Goal: Information Seeking & Learning: Compare options

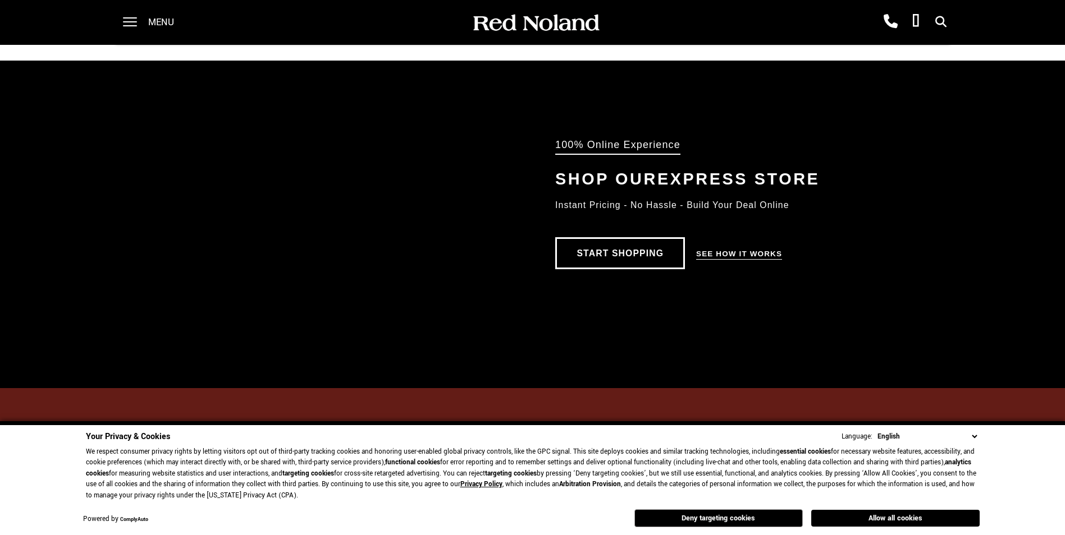
scroll to position [805, 0]
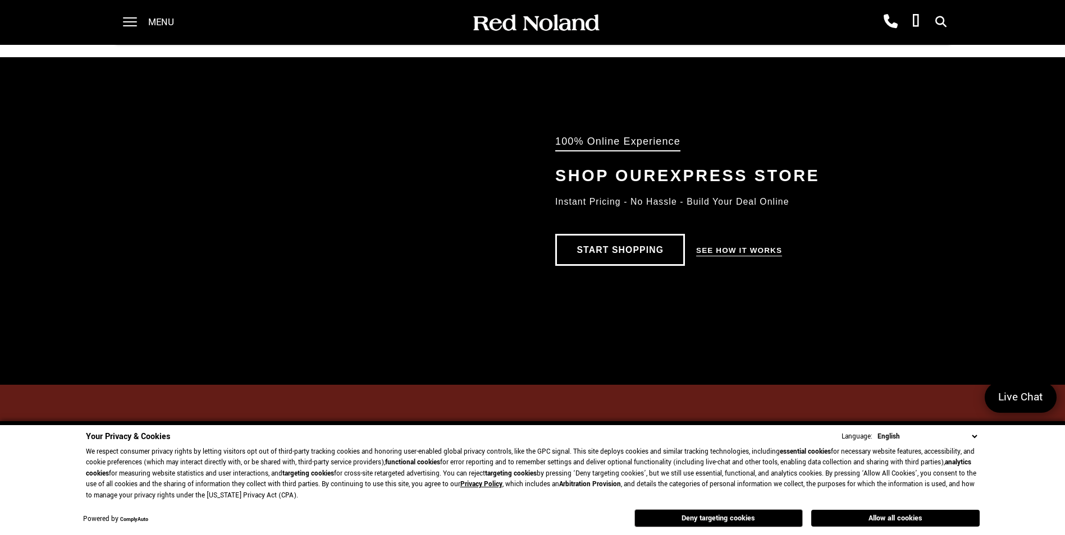
click at [877, 518] on button "Allow all cookies" at bounding box center [895, 518] width 168 height 17
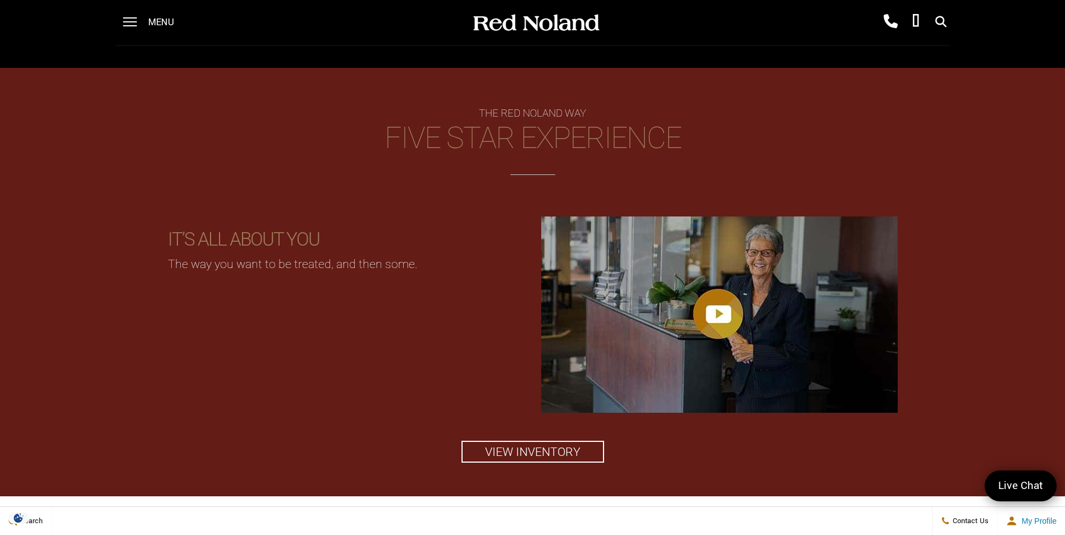
scroll to position [1142, 0]
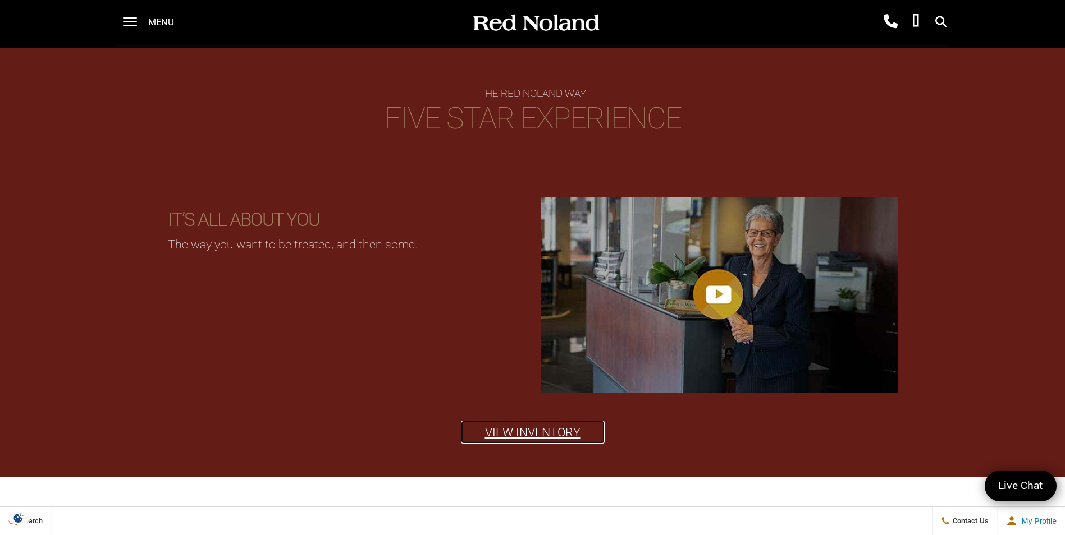
click at [521, 433] on link "View Inventory" at bounding box center [532, 433] width 143 height 22
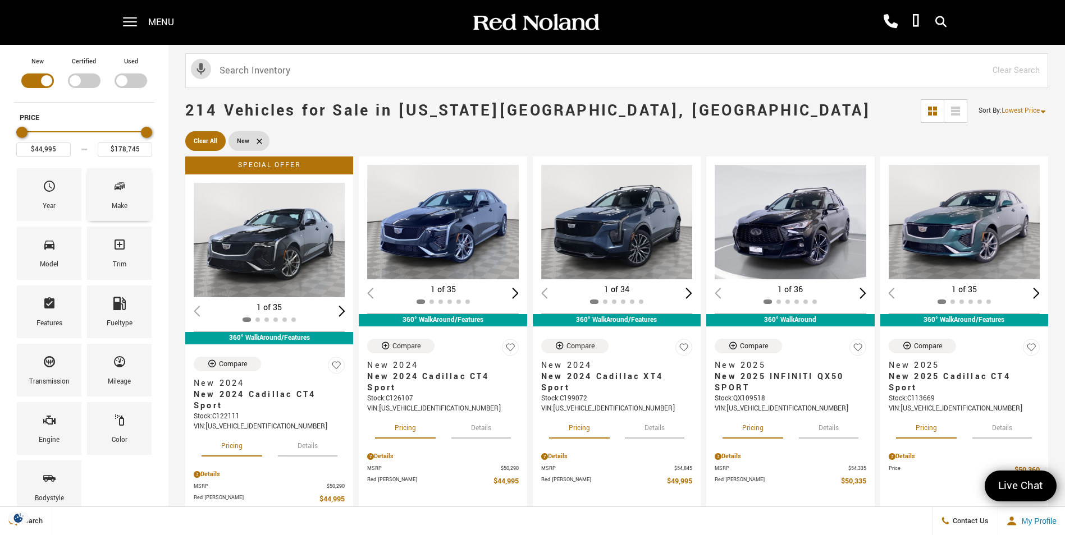
click at [115, 186] on icon "Make" at bounding box center [119, 186] width 13 height 13
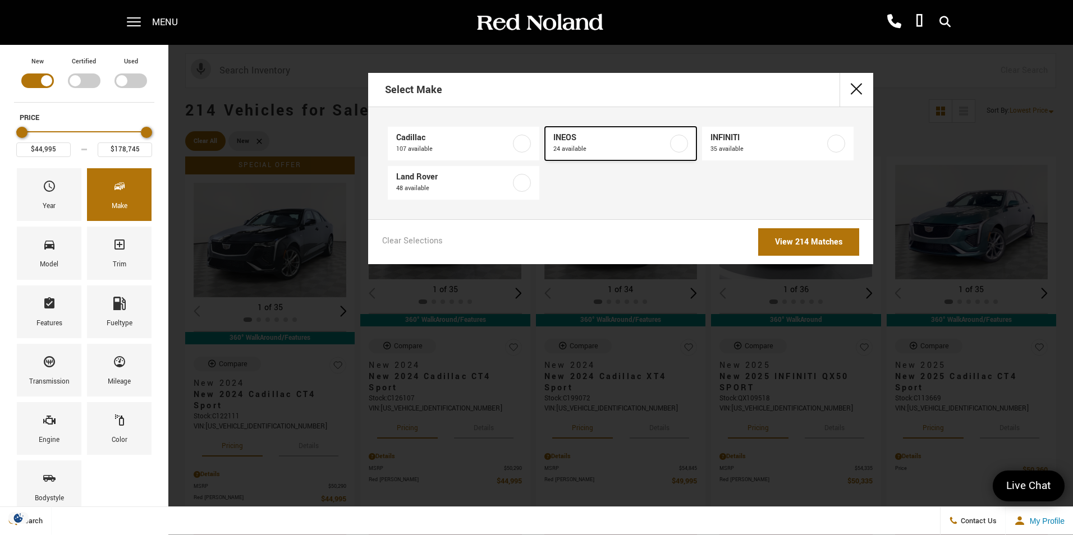
click at [681, 145] on label at bounding box center [679, 144] width 18 height 18
type input "$78,663"
type input "$93,333"
checkbox input "true"
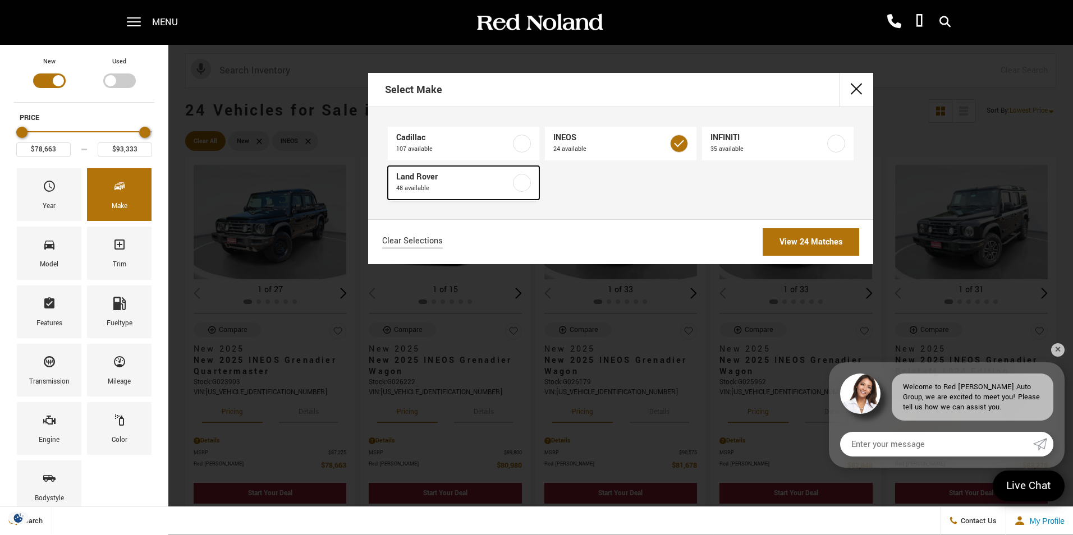
click at [525, 178] on label at bounding box center [522, 183] width 18 height 18
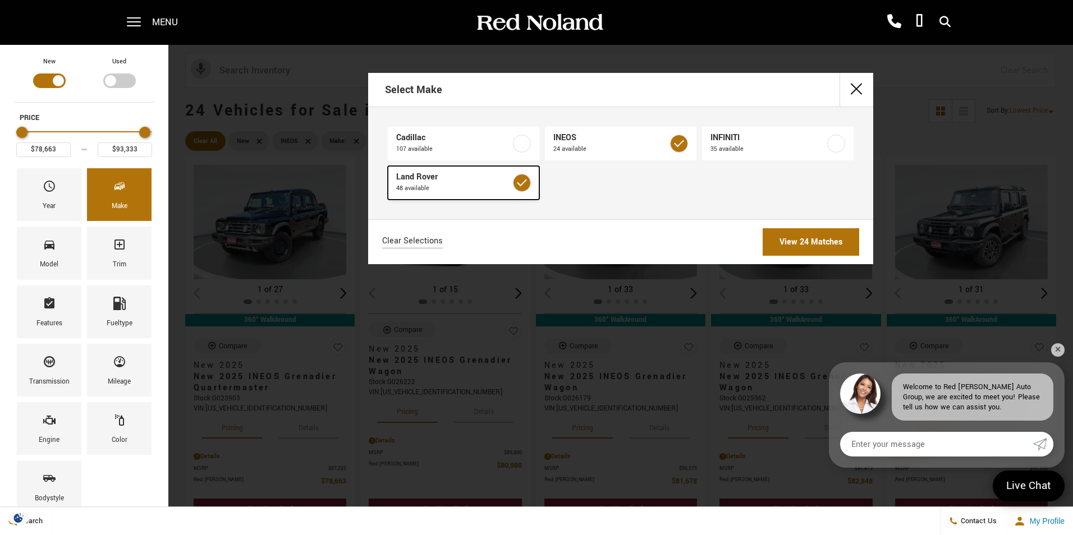
type input "$58,348"
type input "$166,622"
checkbox input "true"
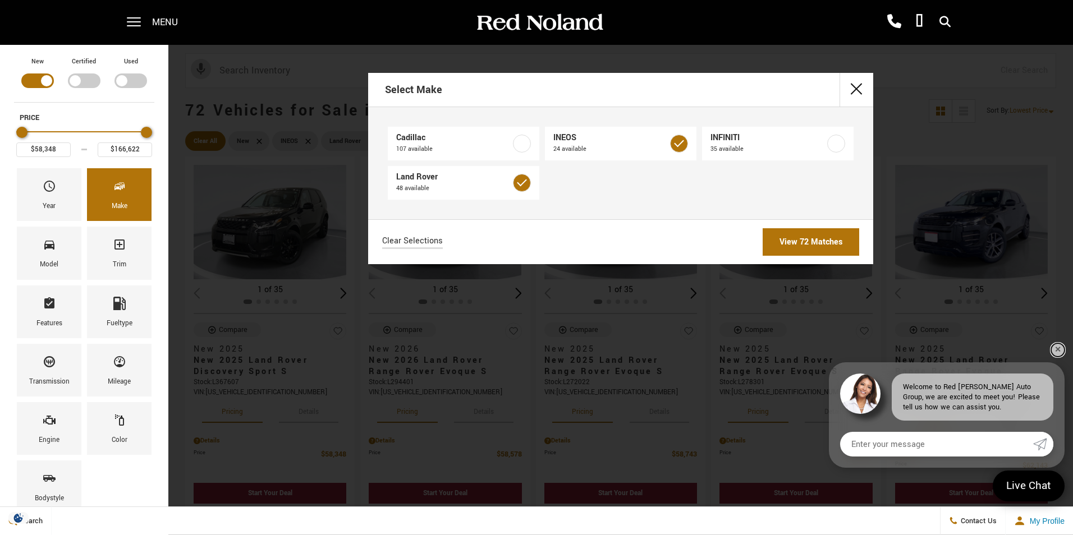
click at [1053, 347] on link "✕" at bounding box center [1057, 350] width 13 height 13
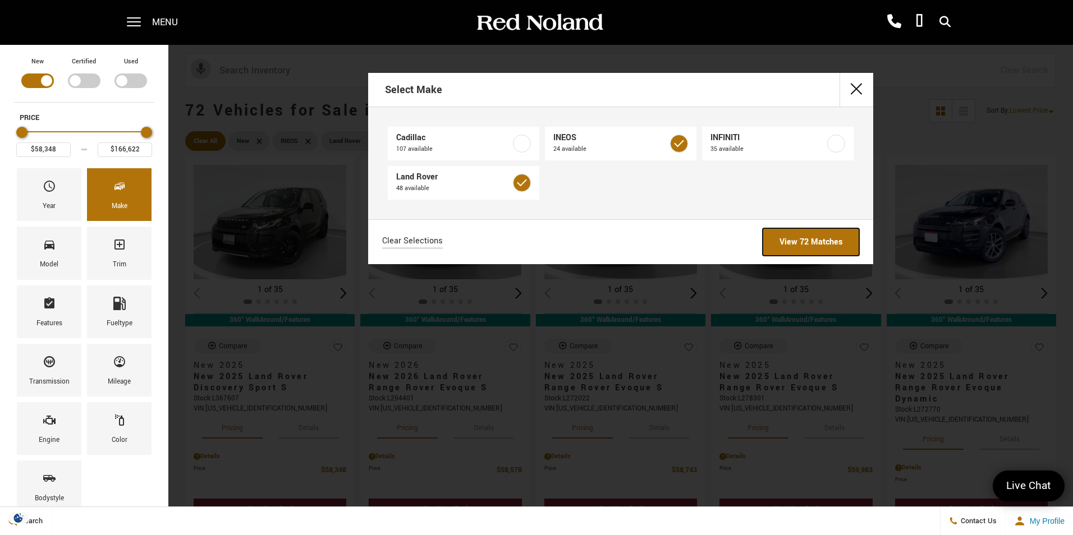
click at [807, 237] on link "View 72 Matches" at bounding box center [811, 242] width 97 height 28
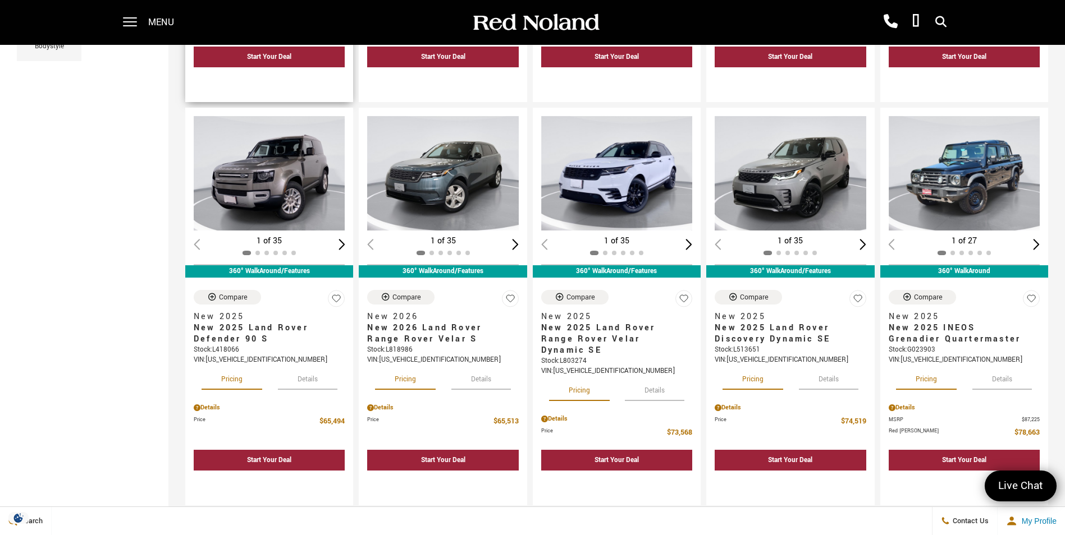
scroll to position [449, 0]
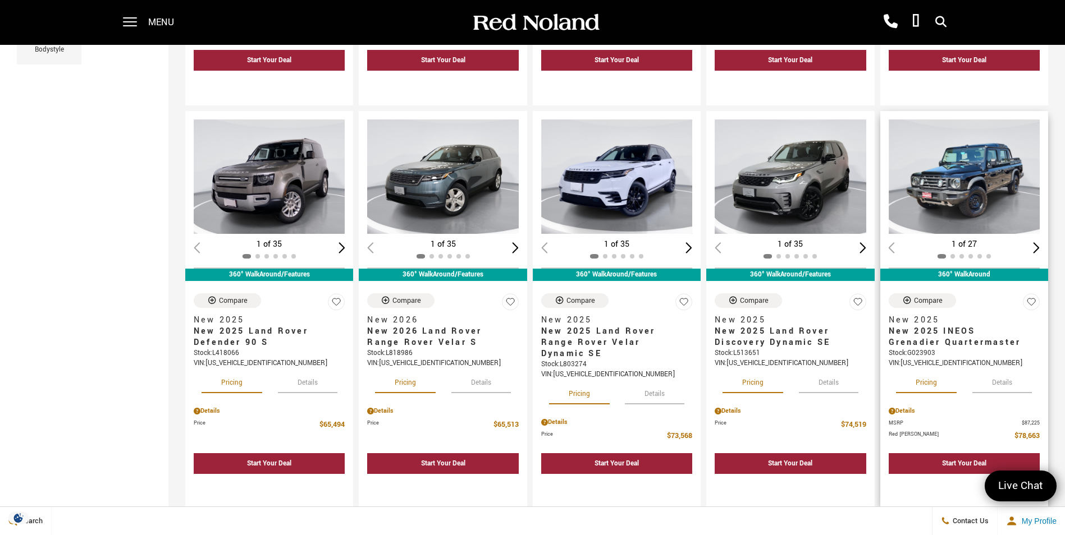
click at [1039, 243] on div "Next slide" at bounding box center [1036, 247] width 7 height 11
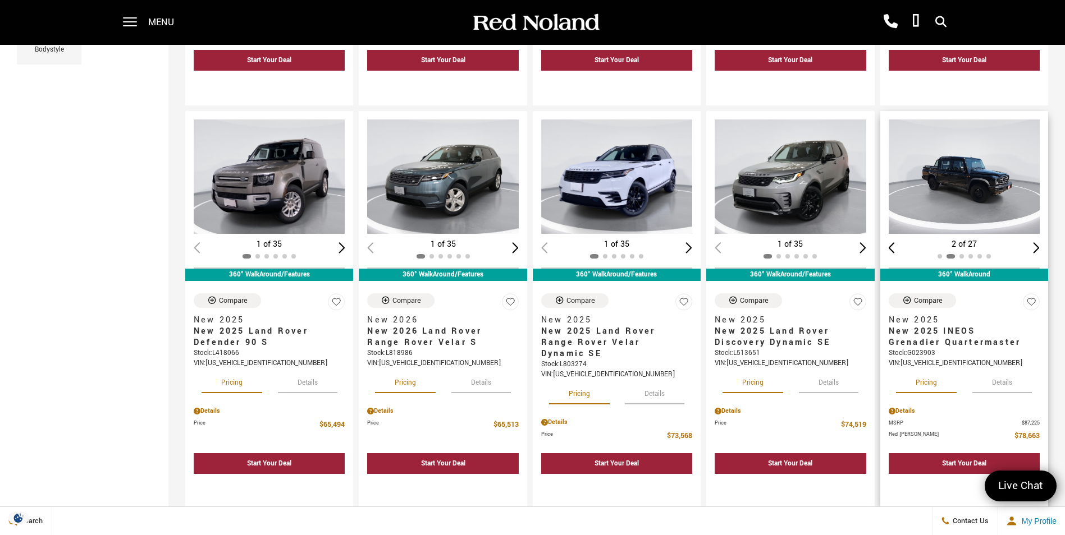
click at [1039, 243] on div "Next slide" at bounding box center [1036, 247] width 7 height 11
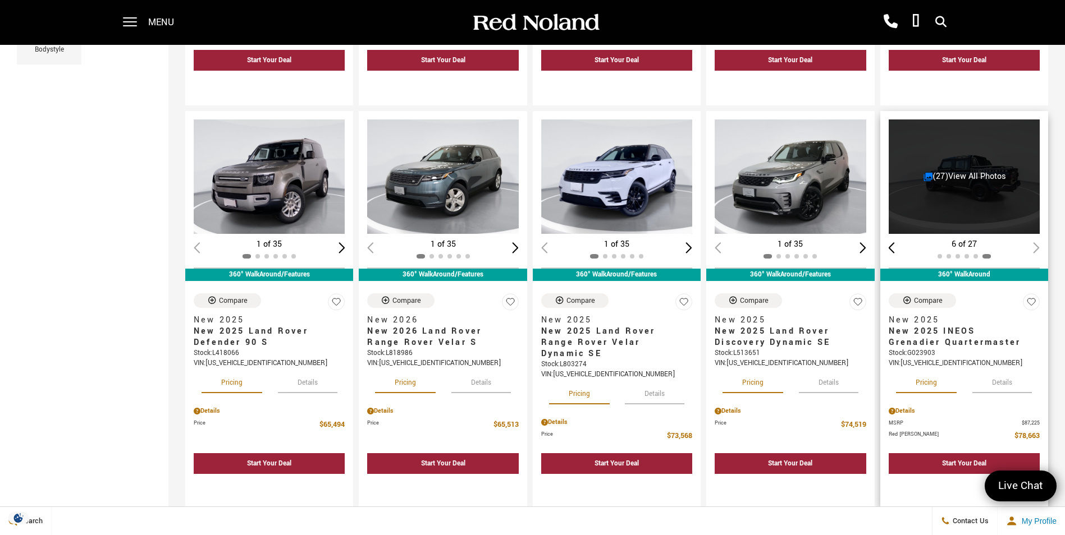
click at [1039, 243] on div "6 of 27" at bounding box center [964, 245] width 151 height 12
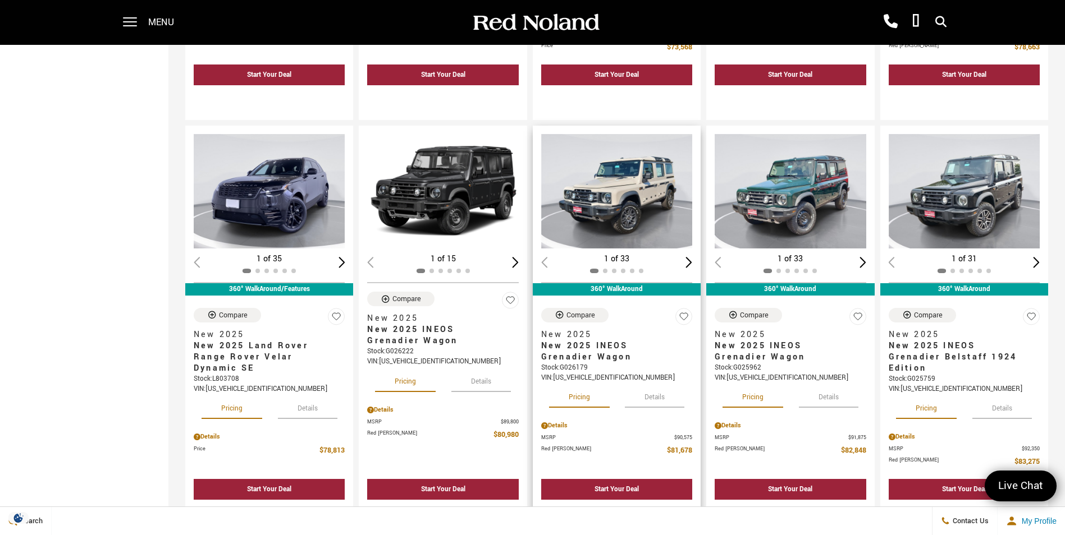
scroll to position [842, 0]
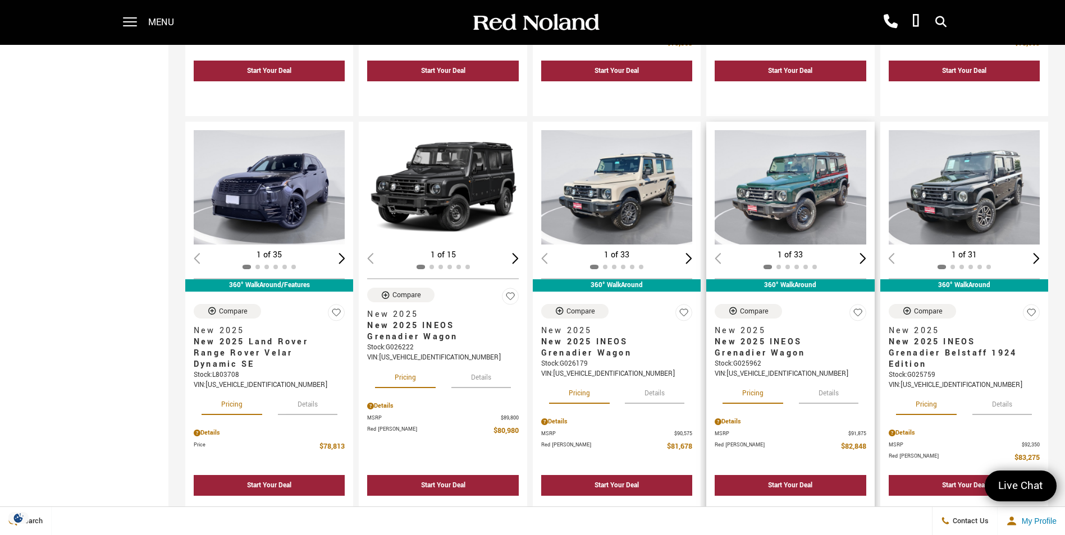
click at [866, 258] on div "Next slide" at bounding box center [862, 258] width 7 height 11
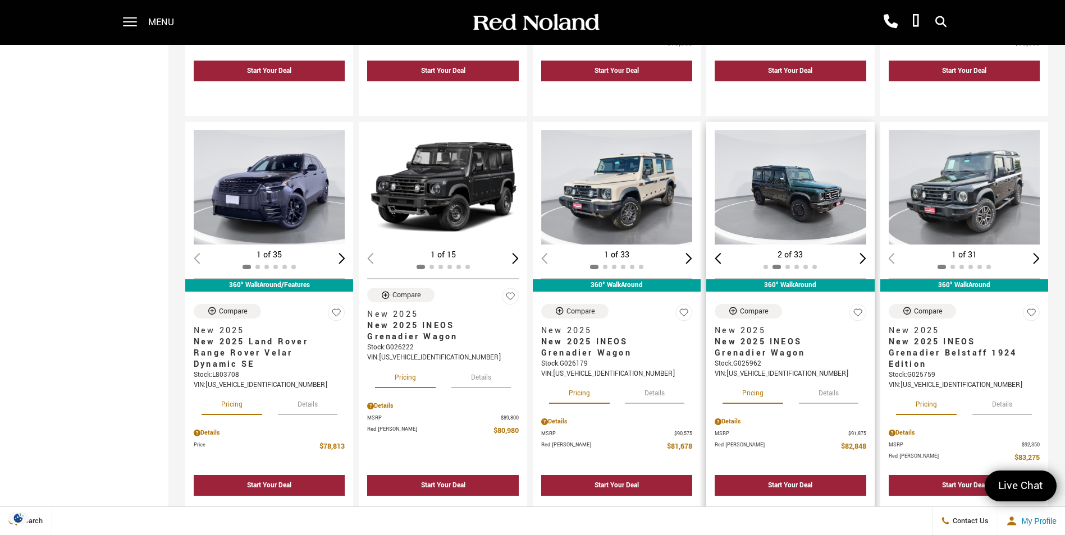
click at [866, 258] on div "Next slide" at bounding box center [862, 258] width 7 height 11
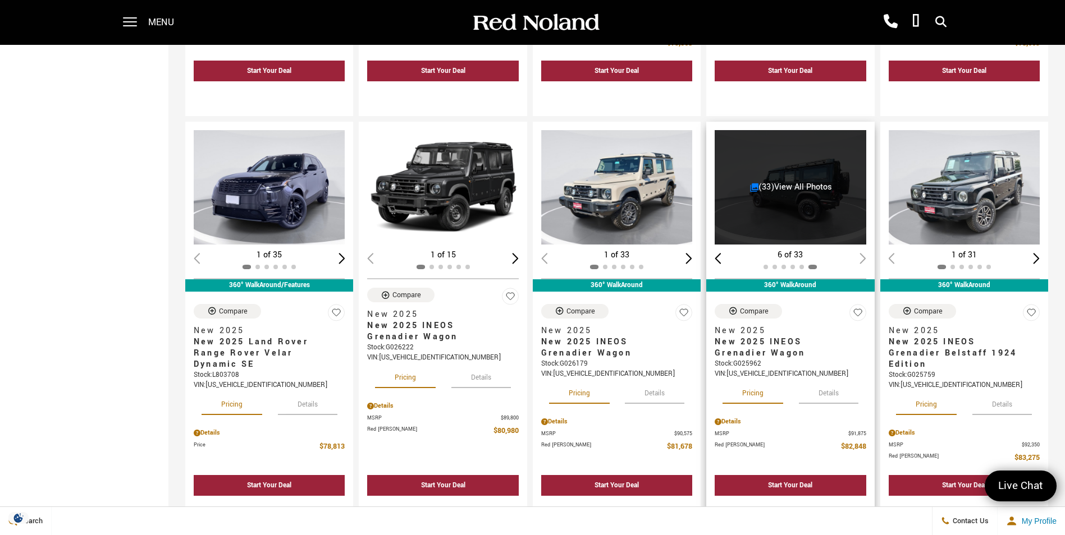
click at [865, 258] on div "6 of 33" at bounding box center [790, 255] width 151 height 12
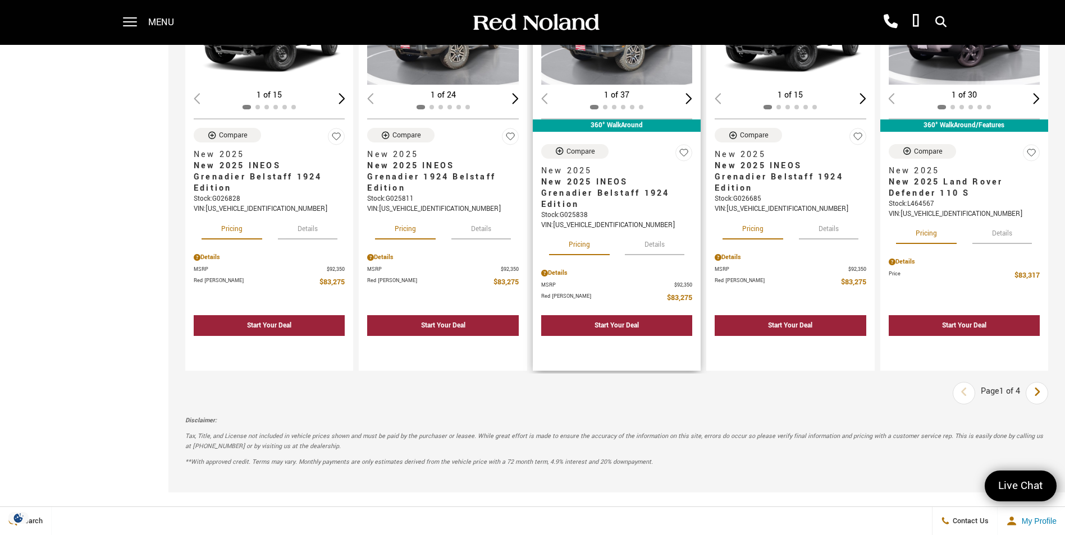
scroll to position [1515, 0]
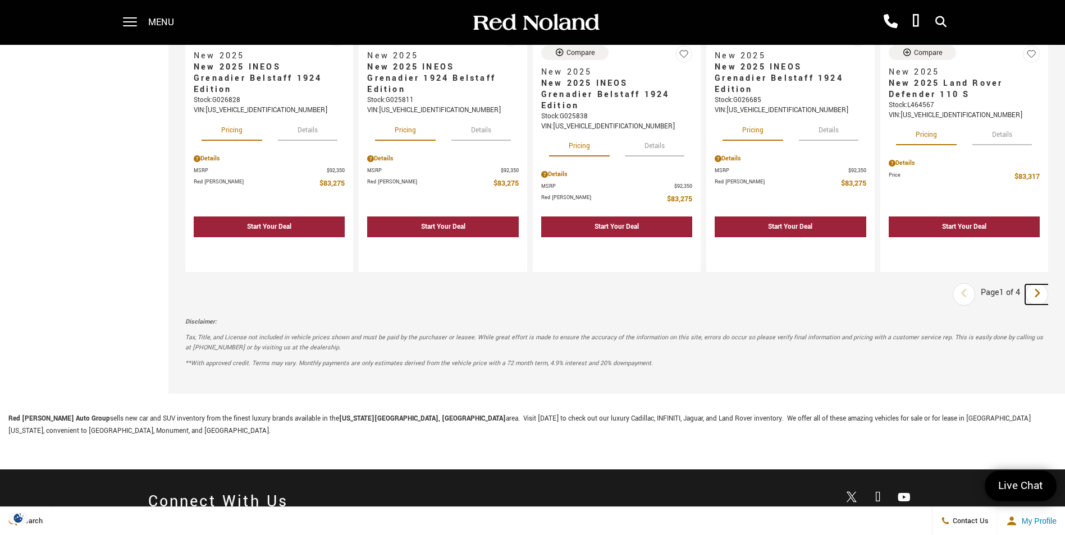
click at [1041, 285] on icon "next page" at bounding box center [1036, 294] width 7 height 18
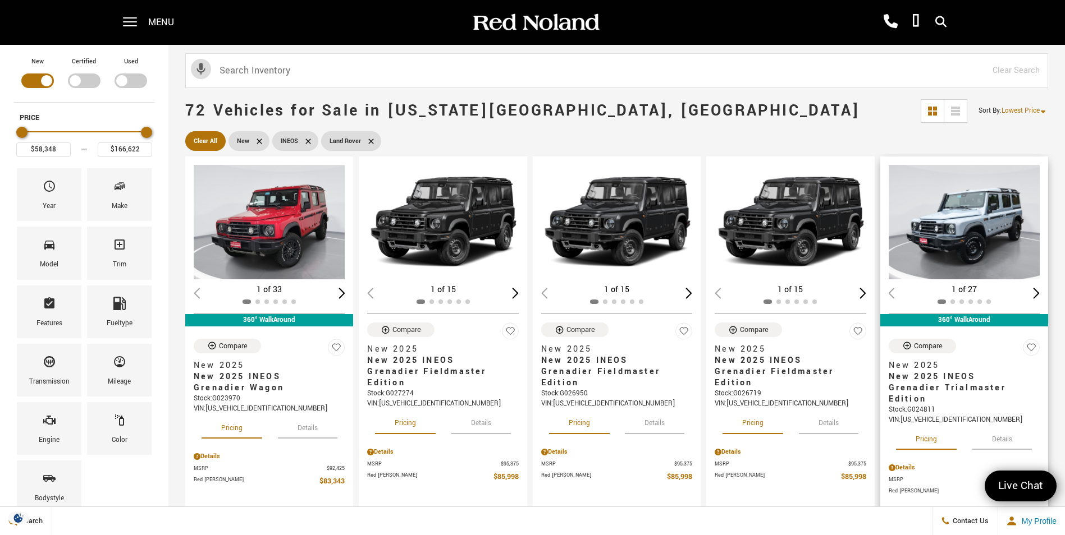
click at [1039, 288] on div "Next slide" at bounding box center [1036, 293] width 7 height 11
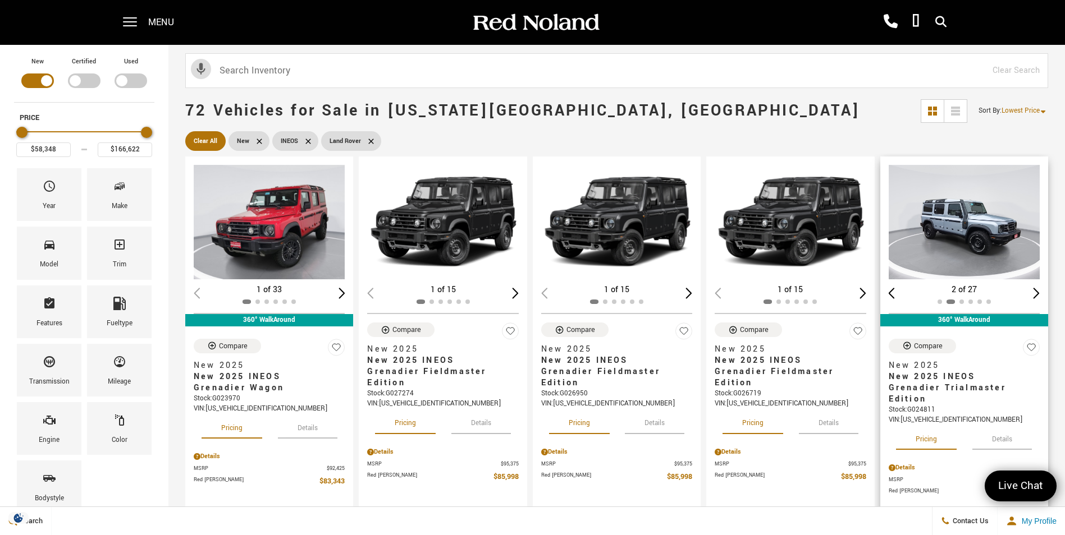
click at [1039, 292] on div "Next slide" at bounding box center [1036, 293] width 7 height 11
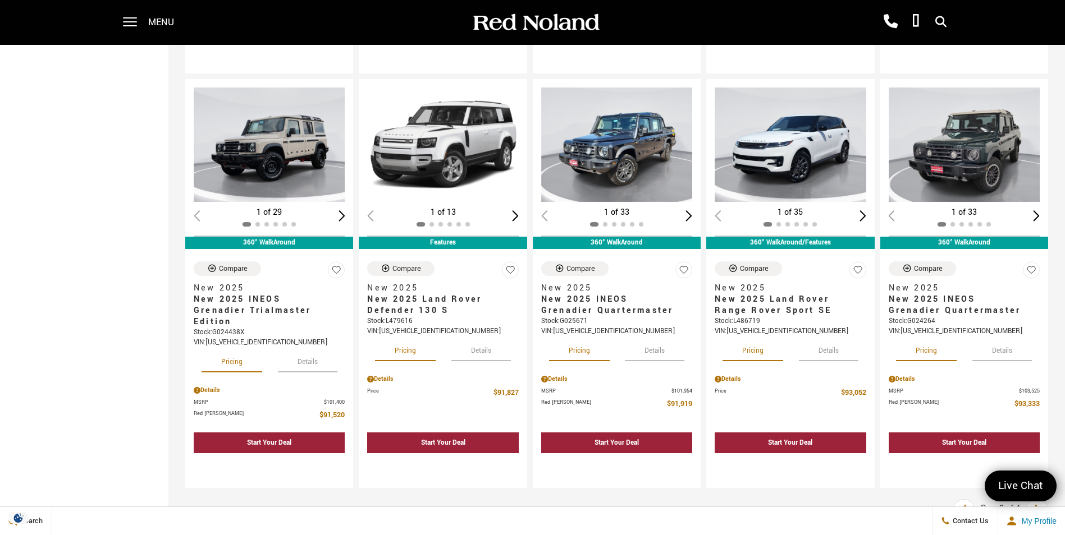
scroll to position [1235, 0]
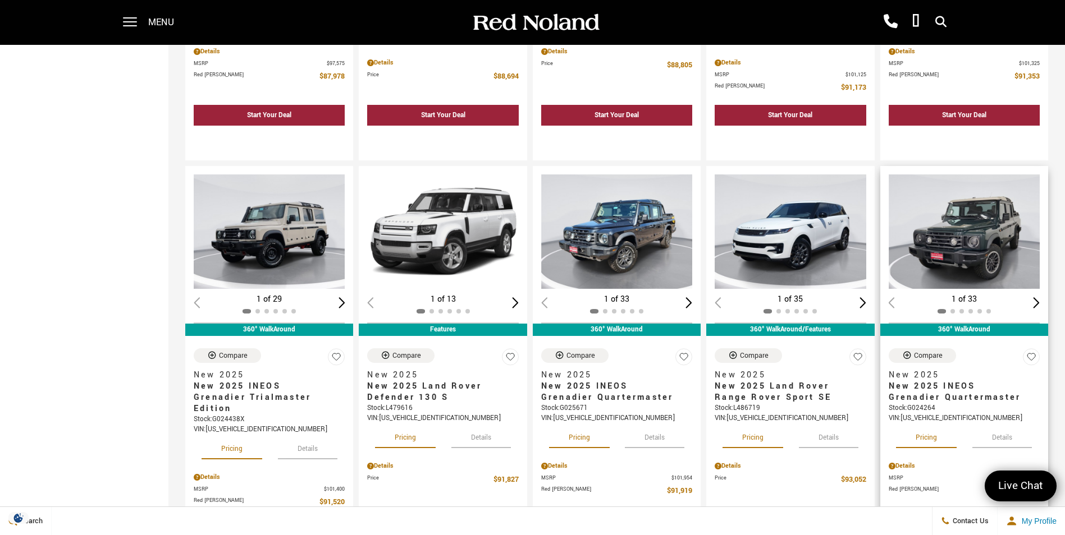
click at [1039, 297] on div "Next slide" at bounding box center [1036, 302] width 7 height 11
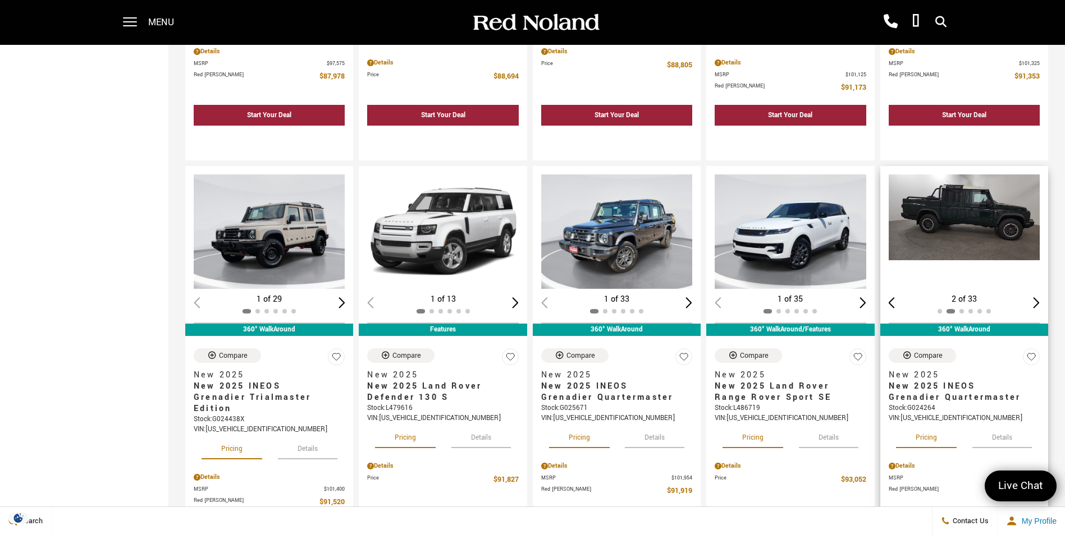
click at [1039, 297] on div "Next slide" at bounding box center [1036, 302] width 7 height 11
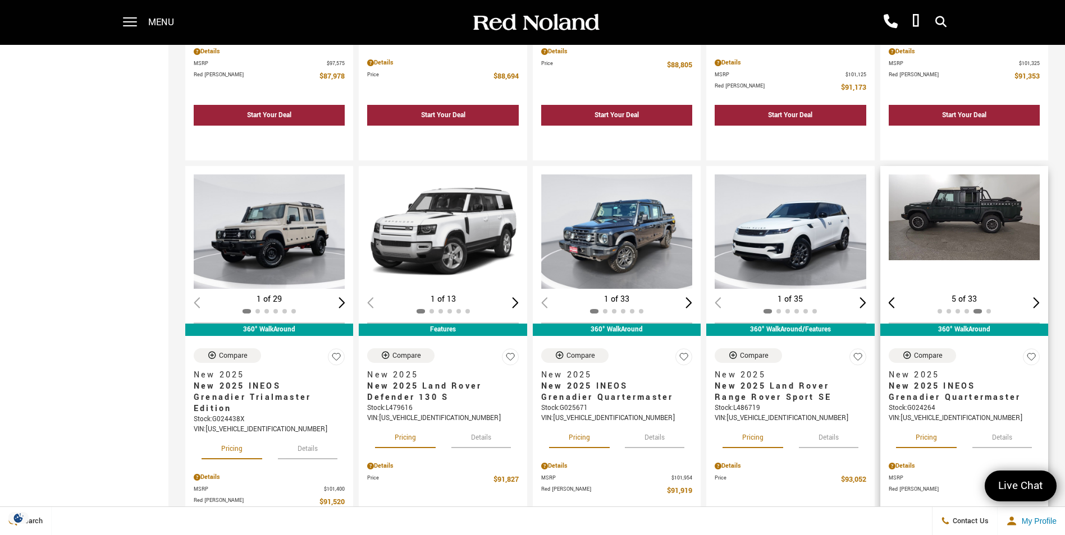
click at [1039, 297] on div "Next slide" at bounding box center [1036, 302] width 7 height 11
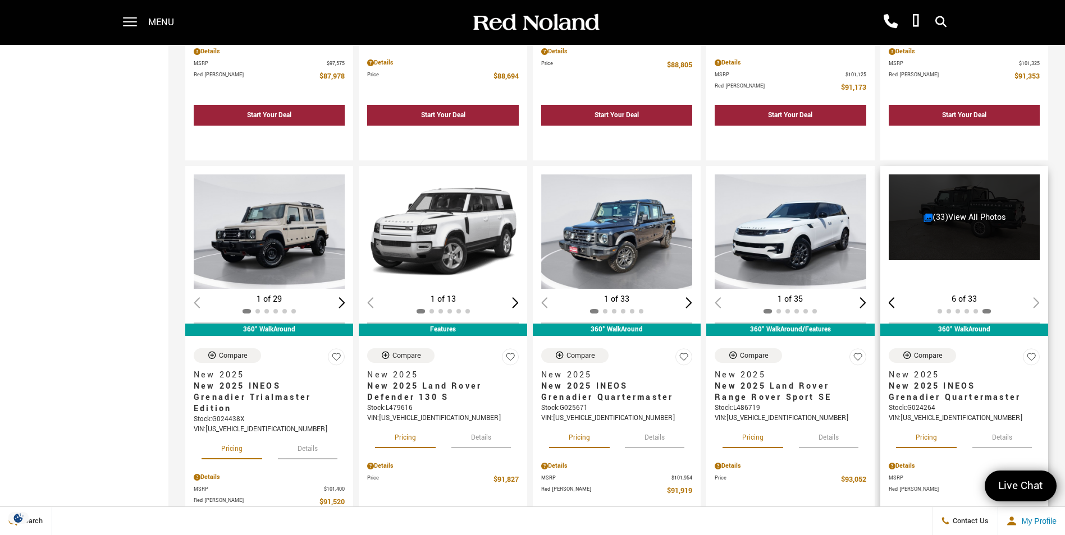
click at [1039, 294] on div "6 of 33" at bounding box center [964, 300] width 151 height 12
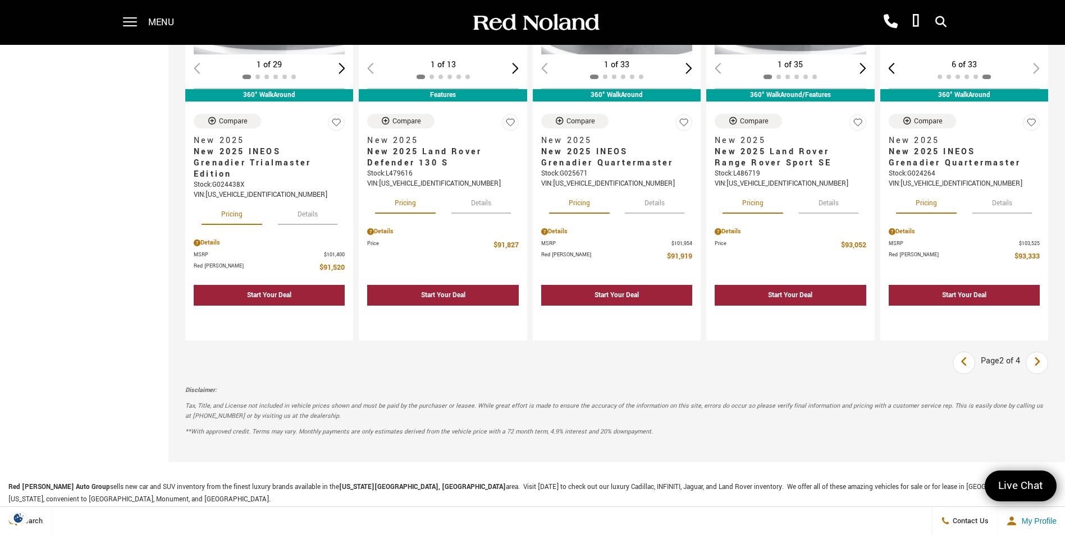
scroll to position [1515, 0]
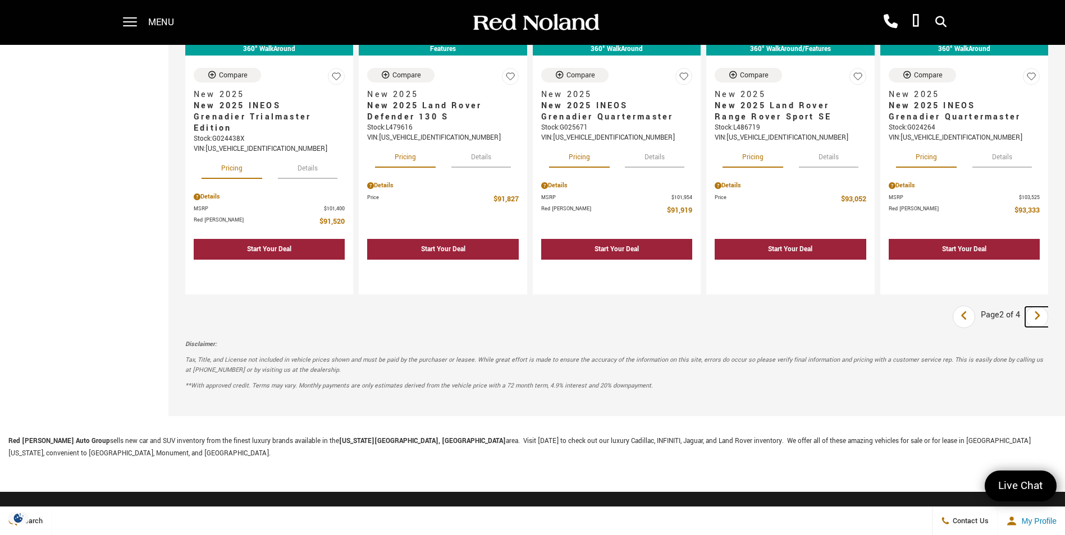
click at [1049, 307] on link "Next" at bounding box center [1037, 317] width 24 height 20
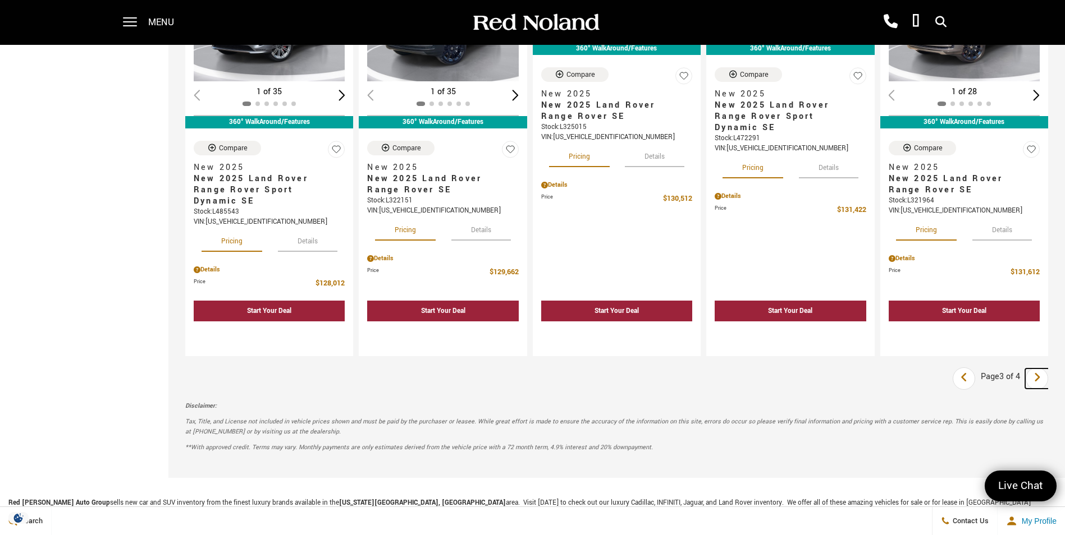
scroll to position [1459, 0]
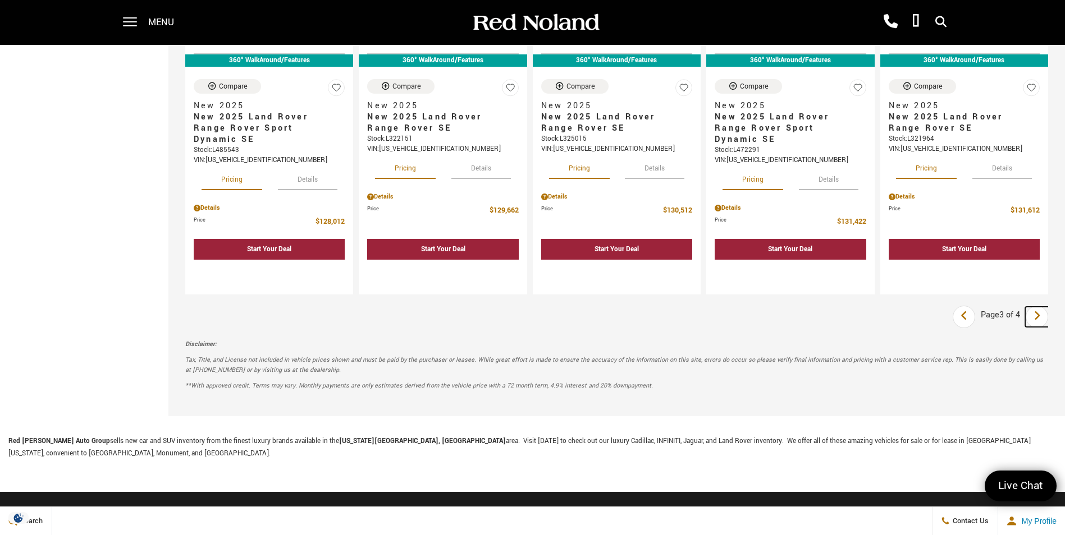
click at [1041, 314] on icon "next page" at bounding box center [1036, 316] width 7 height 18
